Goal: Information Seeking & Learning: Learn about a topic

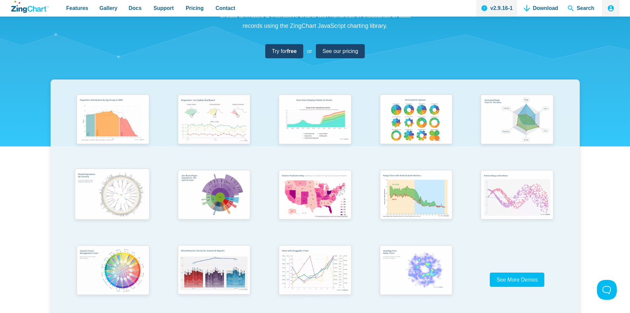
scroll to position [132, 0]
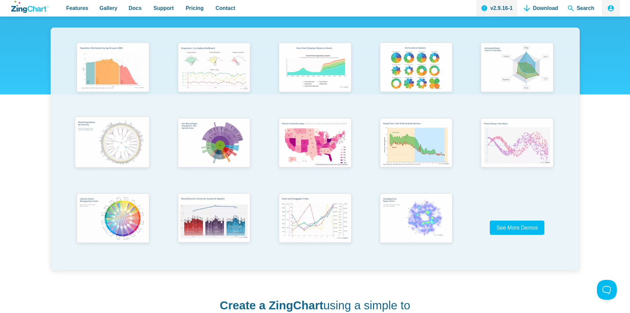
click at [100, 140] on img "App Content" at bounding box center [111, 143] width 83 height 60
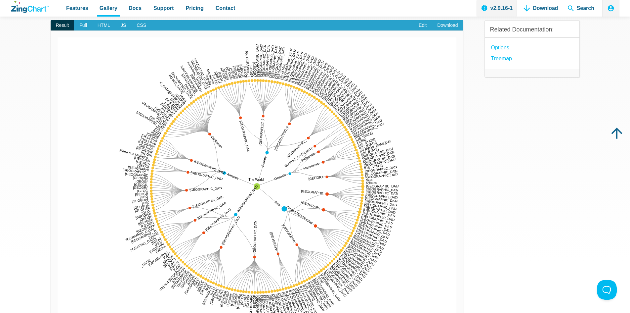
scroll to position [33, 0]
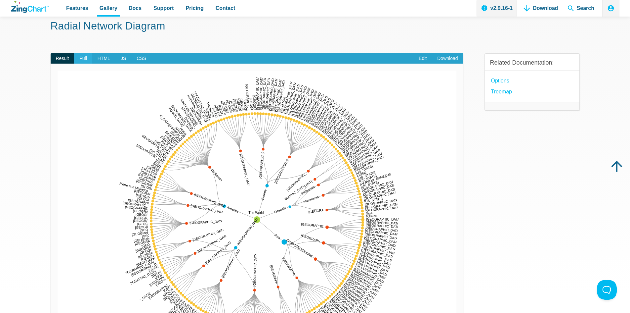
click at [83, 58] on span "Full" at bounding box center [83, 58] width 18 height 11
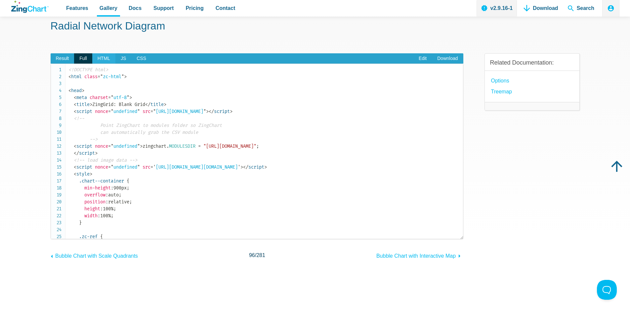
click at [105, 57] on span "HTML" at bounding box center [103, 58] width 23 height 11
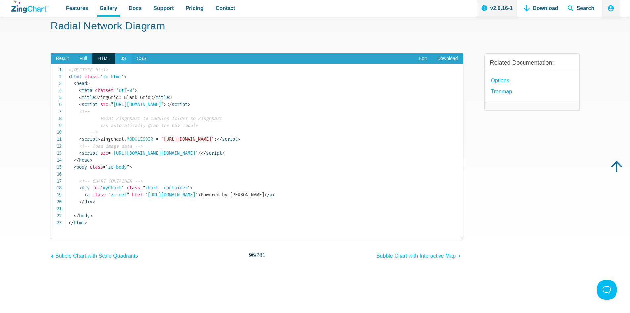
click at [119, 61] on span "JS" at bounding box center [124, 58] width 16 height 11
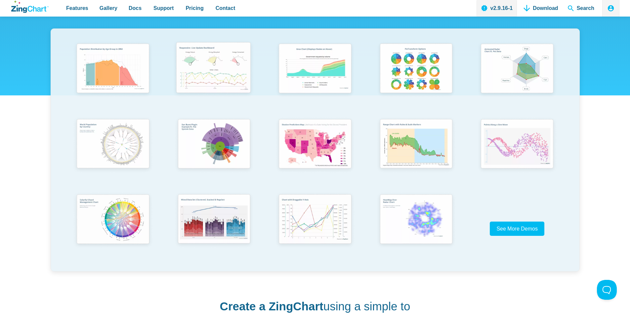
click at [198, 78] on img "App Content" at bounding box center [213, 69] width 83 height 60
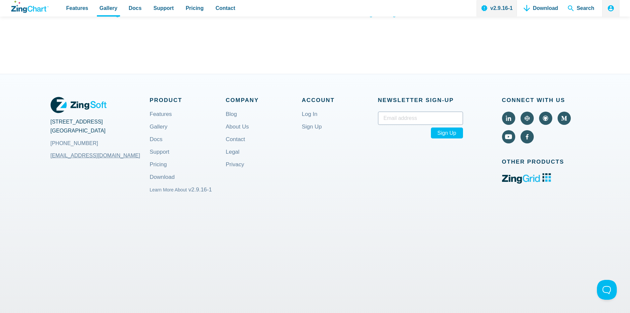
scroll to position [298, 0]
